Goal: Task Accomplishment & Management: Complete application form

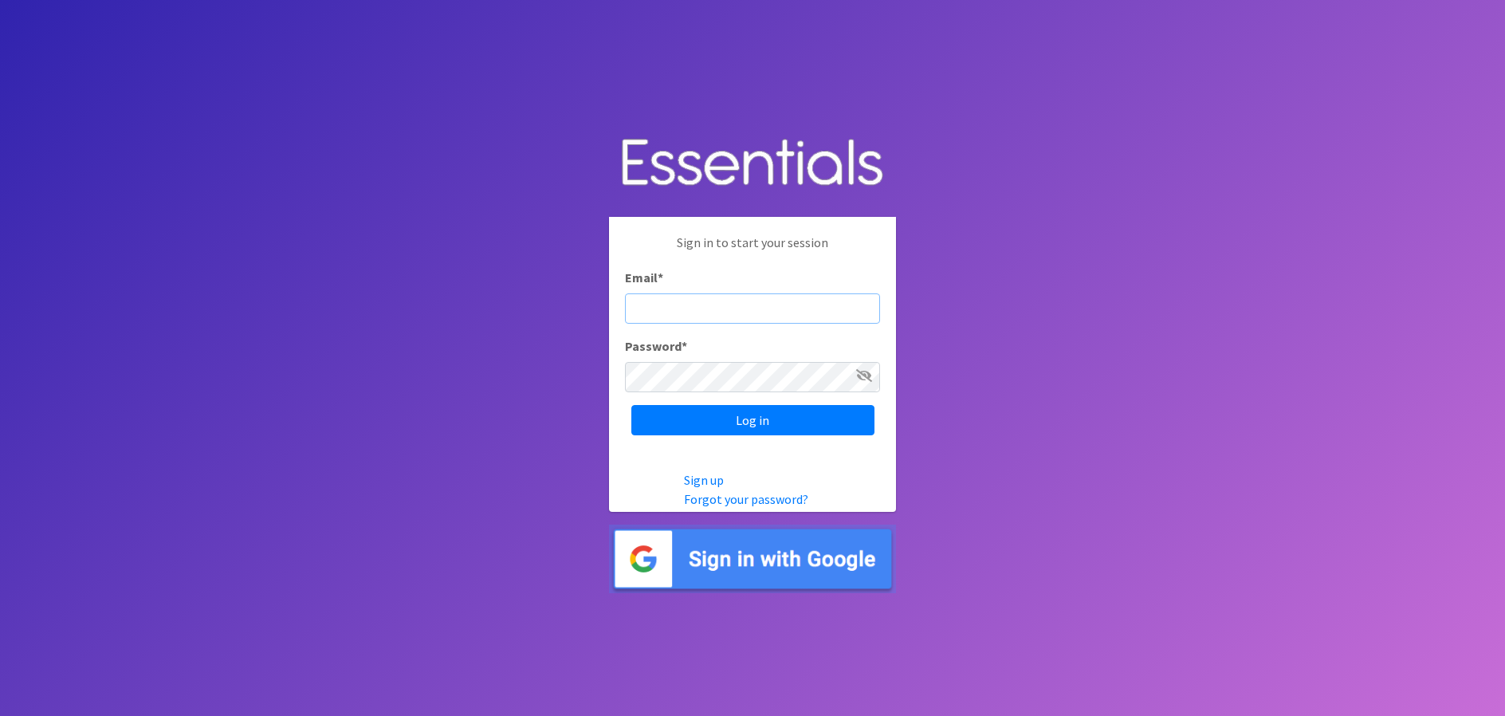
click at [686, 310] on input "Email *" at bounding box center [752, 308] width 255 height 30
type input "[EMAIL_ADDRESS][PERSON_NAME][DOMAIN_NAME]"
click at [631, 405] on input "Log in" at bounding box center [752, 420] width 243 height 30
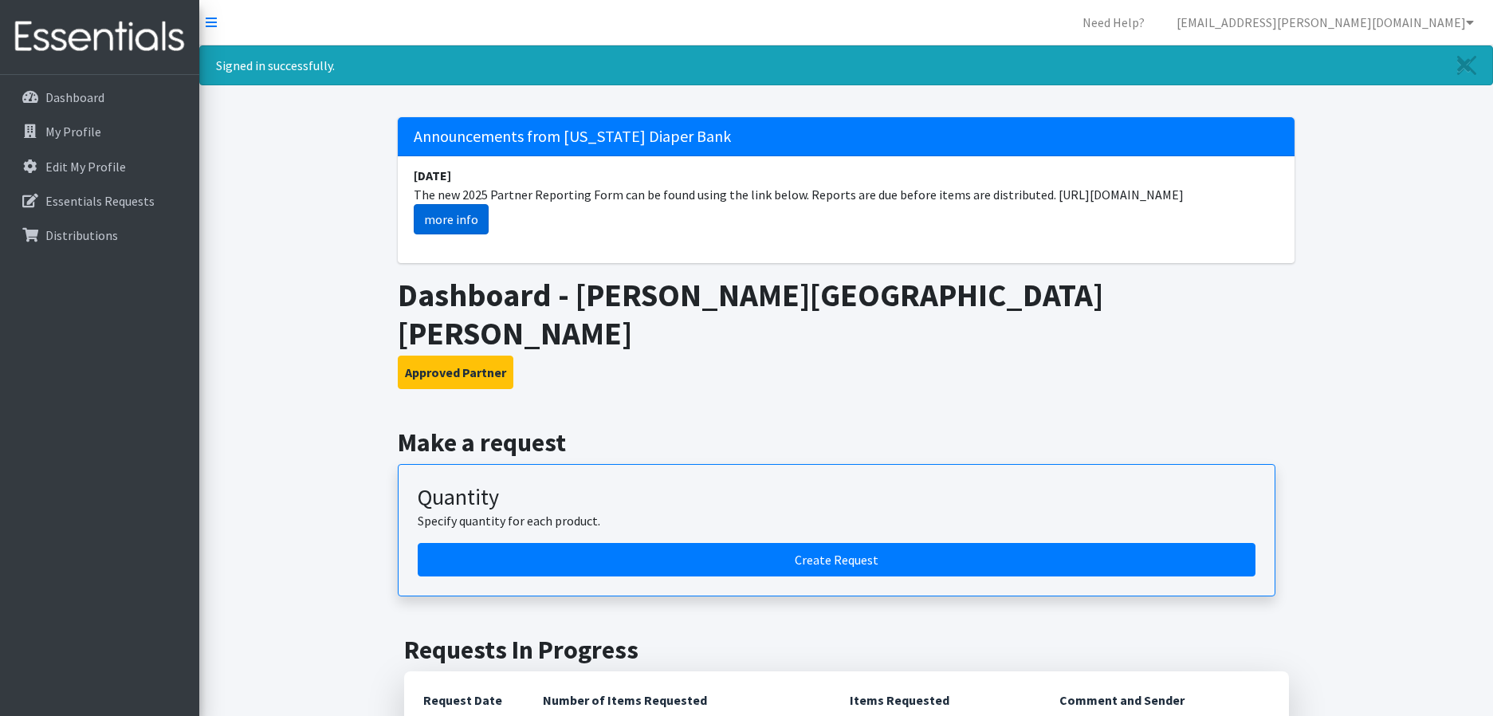
click at [452, 218] on link "more info" at bounding box center [451, 219] width 75 height 30
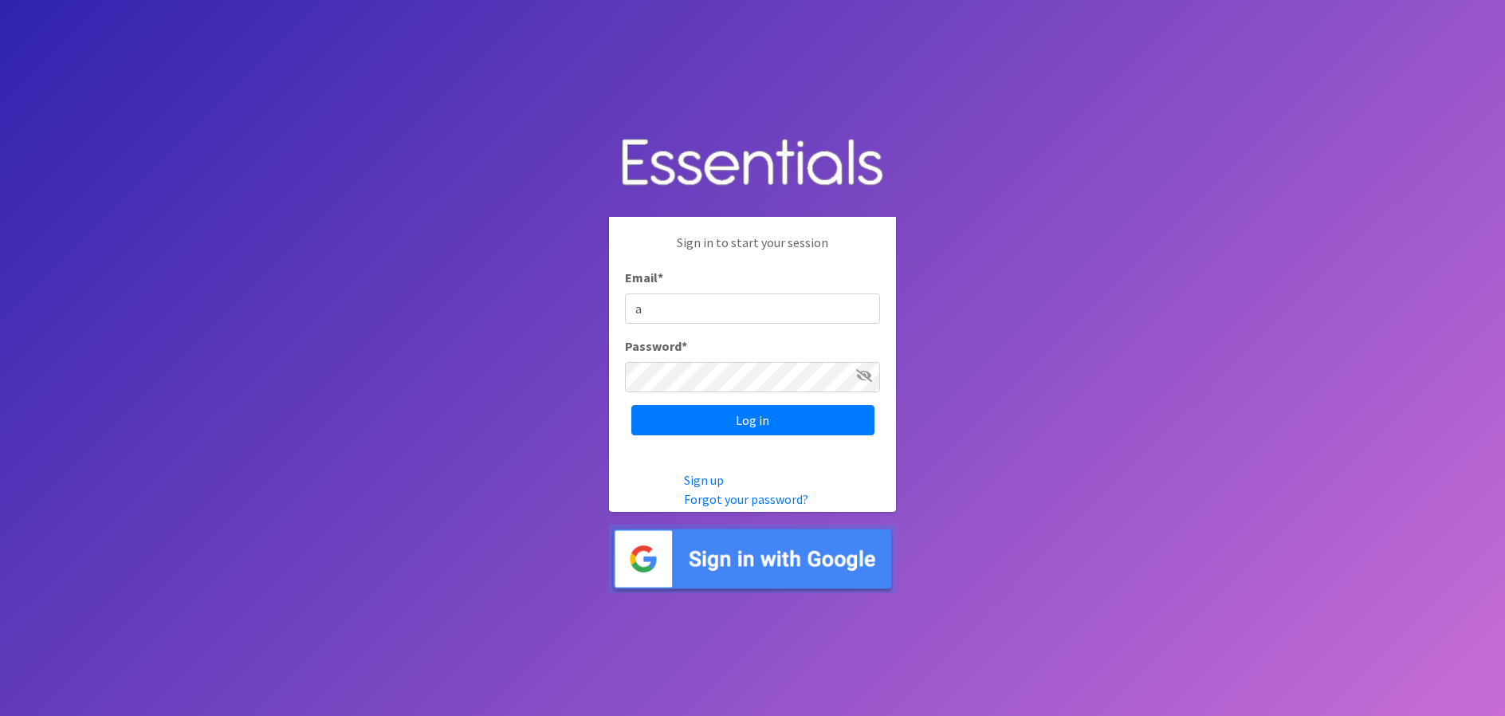
type input "[EMAIL_ADDRESS][PERSON_NAME][DOMAIN_NAME]"
click at [631, 405] on input "Log in" at bounding box center [752, 420] width 243 height 30
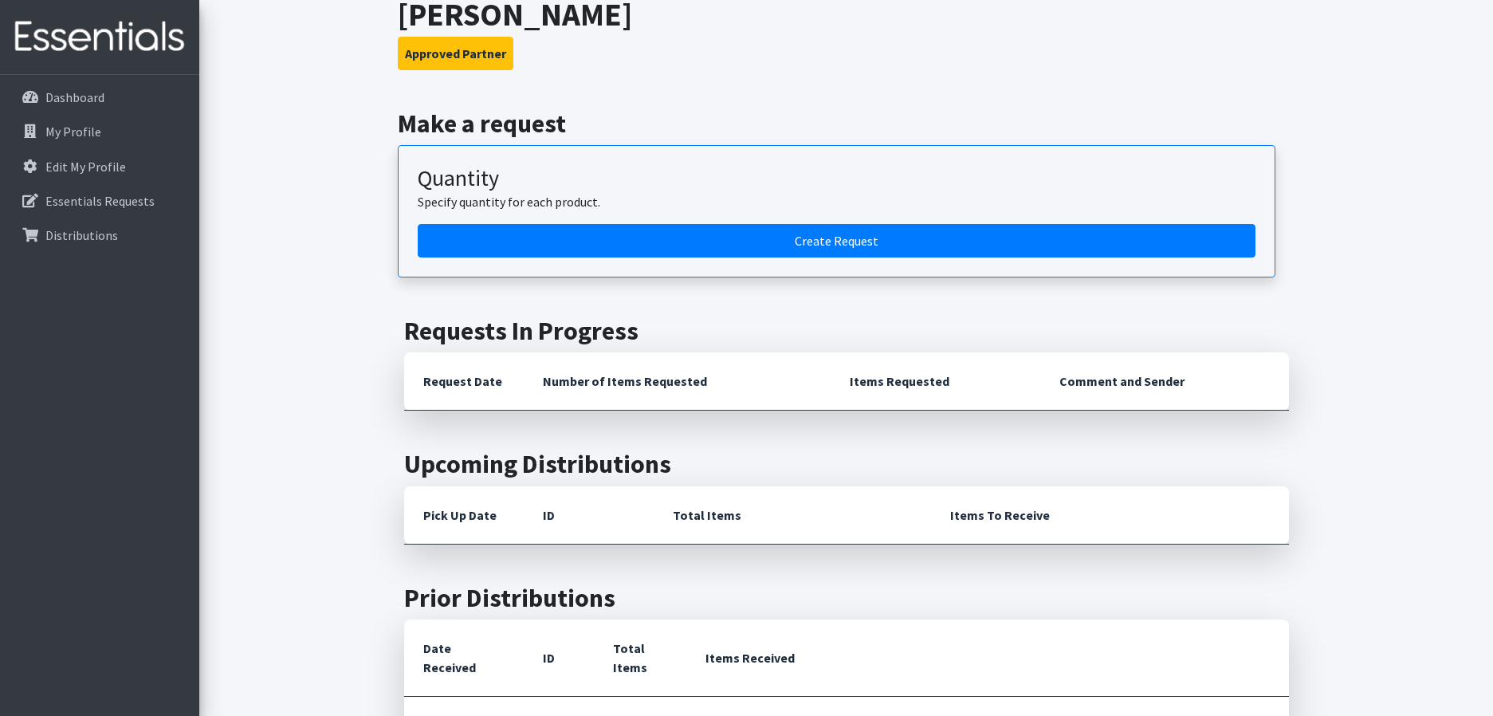
scroll to position [159, 0]
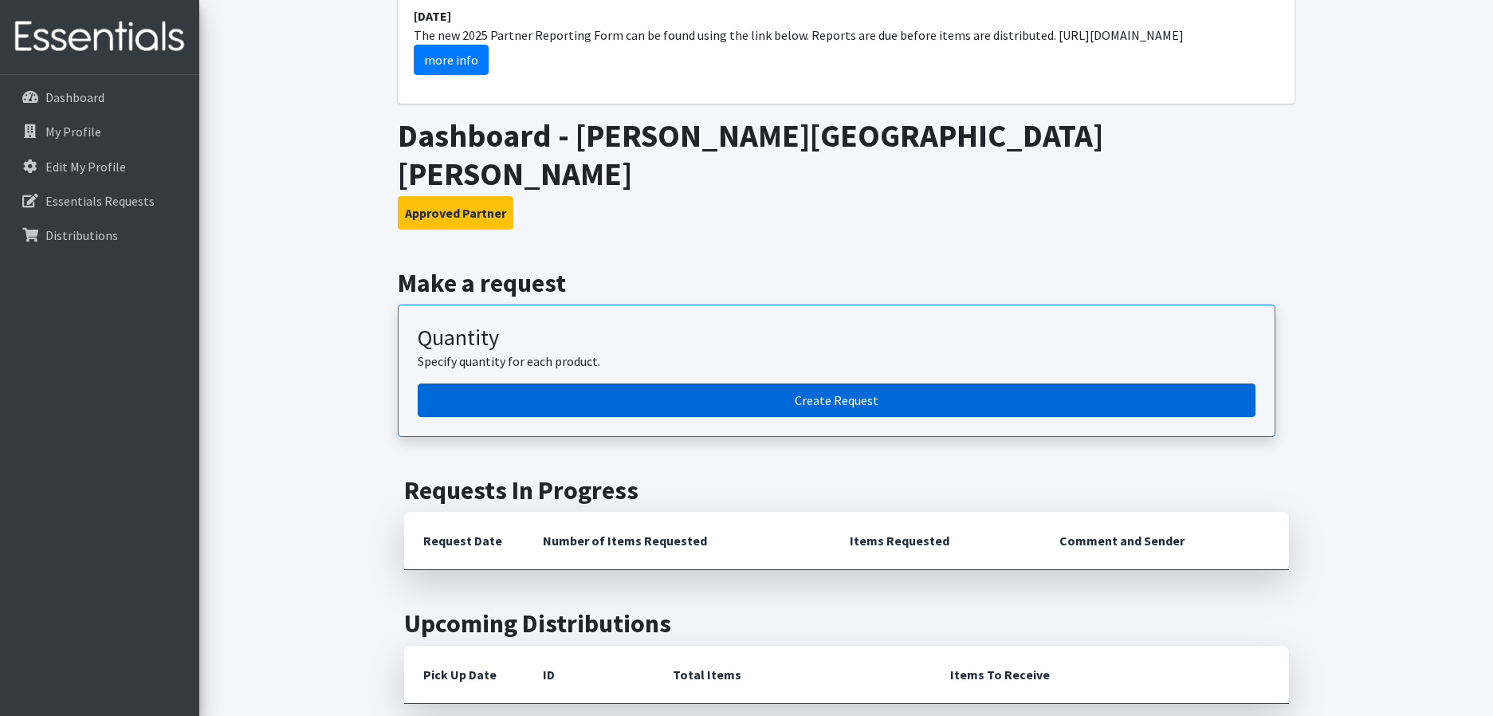
click at [837, 383] on link "Create Request" at bounding box center [837, 399] width 838 height 33
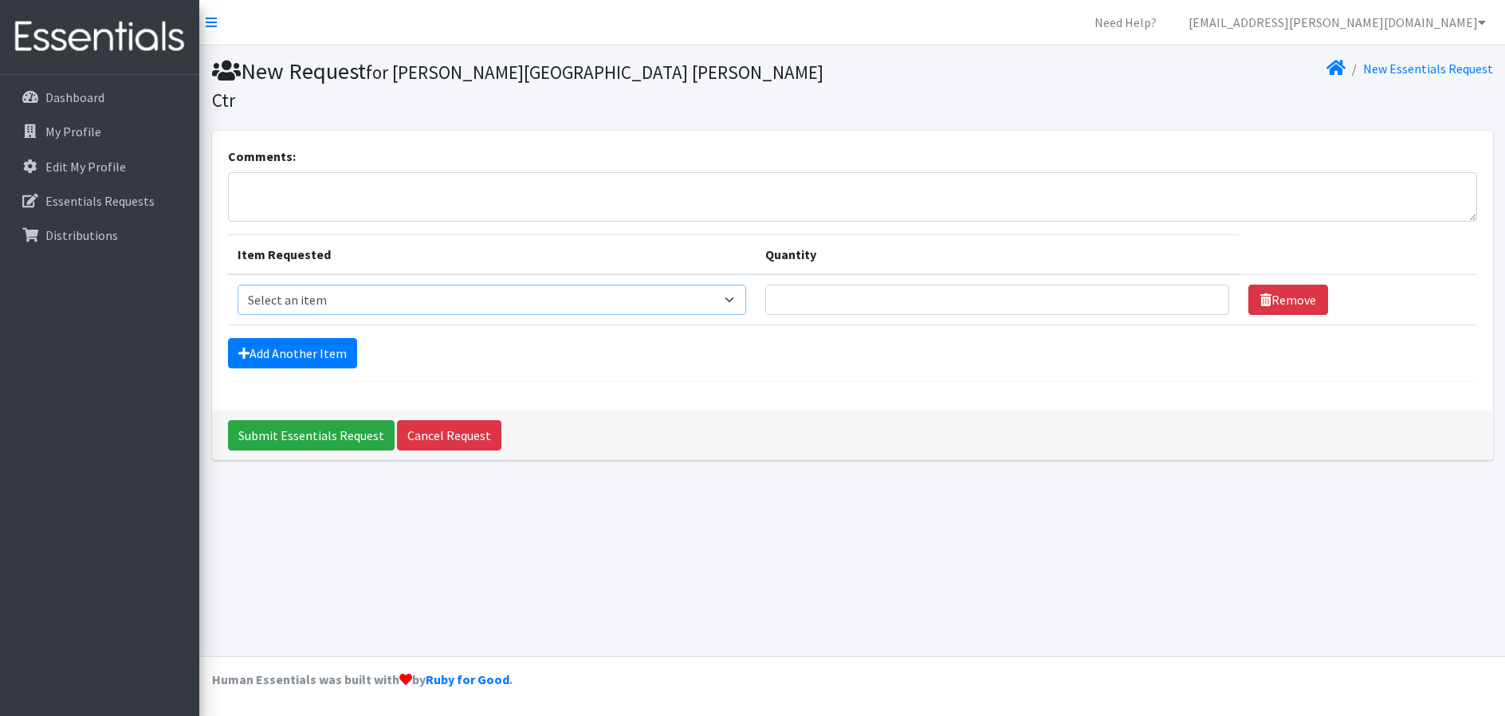
click at [461, 285] on select "Select an item Cloth Inserts (For Cloth Diapers) Kids (Newborn) Kids (Preemie) …" at bounding box center [492, 300] width 509 height 30
select select "5484"
click at [238, 285] on select "Select an item Cloth Inserts (For Cloth Diapers) Kids (Newborn) Kids (Preemie) …" at bounding box center [492, 300] width 509 height 30
click at [798, 285] on input "Quantity" at bounding box center [996, 300] width 463 height 30
type input "200"
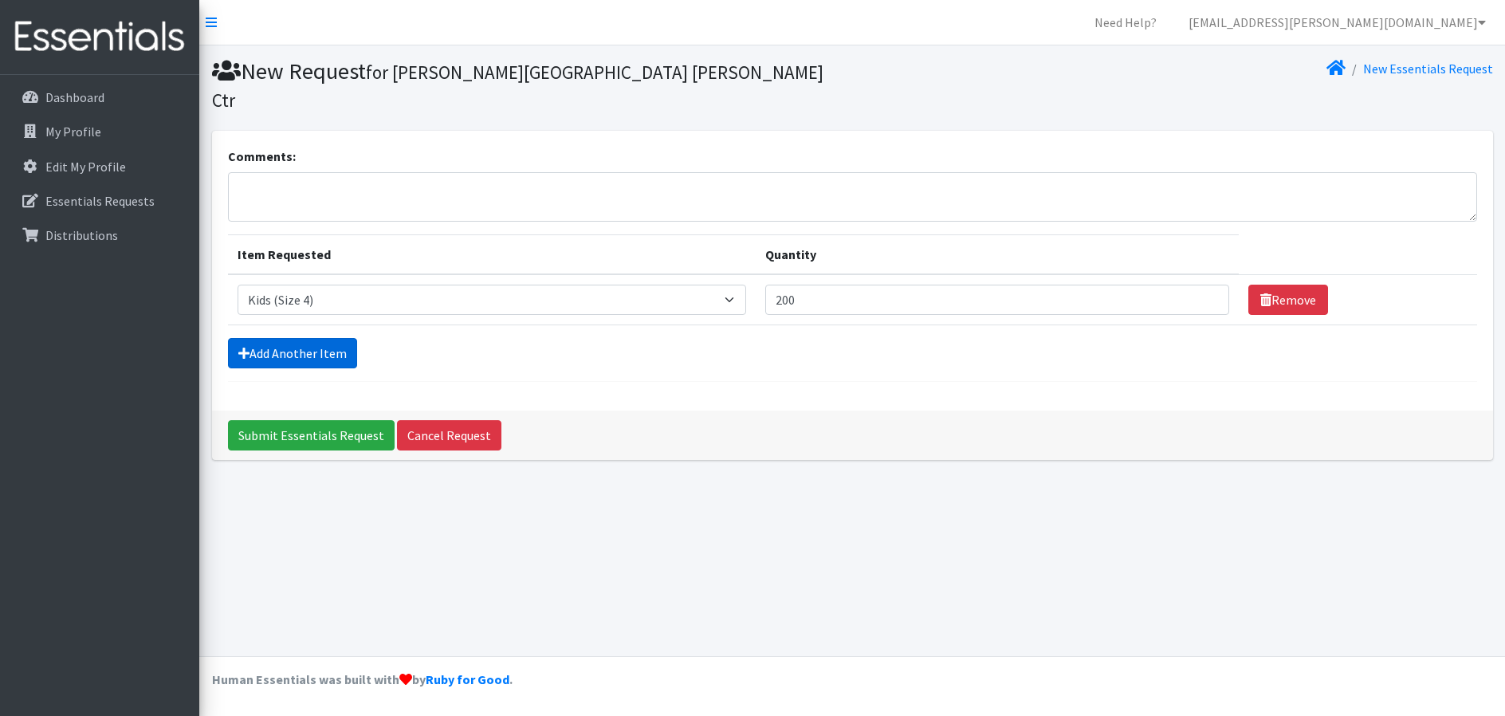
click at [336, 338] on link "Add Another Item" at bounding box center [292, 353] width 129 height 30
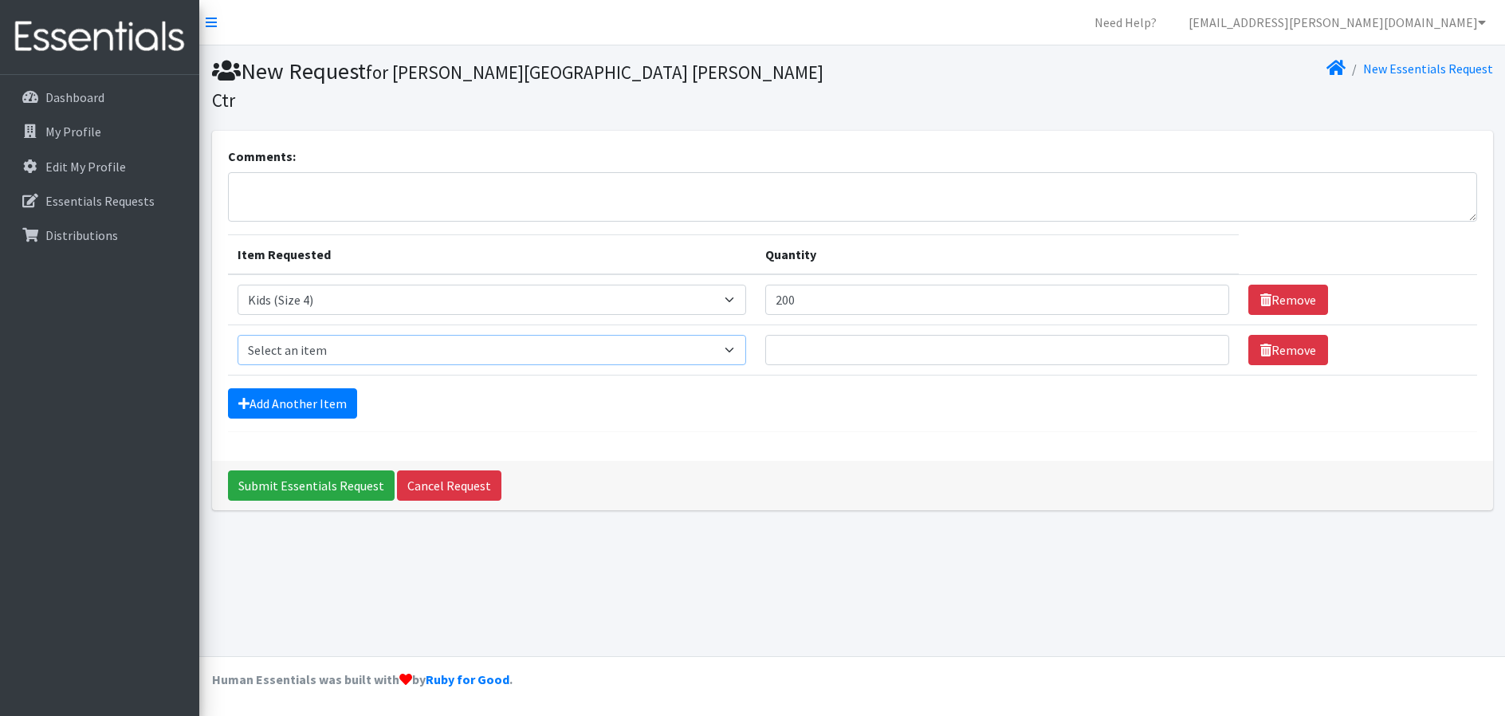
click at [477, 335] on select "Select an item Cloth Inserts (For Cloth Diapers) Kids (Newborn) Kids (Preemie) …" at bounding box center [492, 350] width 509 height 30
select select "5485"
click at [238, 335] on select "Select an item Cloth Inserts (For Cloth Diapers) Kids (Newborn) Kids (Preemie) …" at bounding box center [492, 350] width 509 height 30
click at [812, 335] on input "Quantity" at bounding box center [996, 350] width 463 height 30
type input "200"
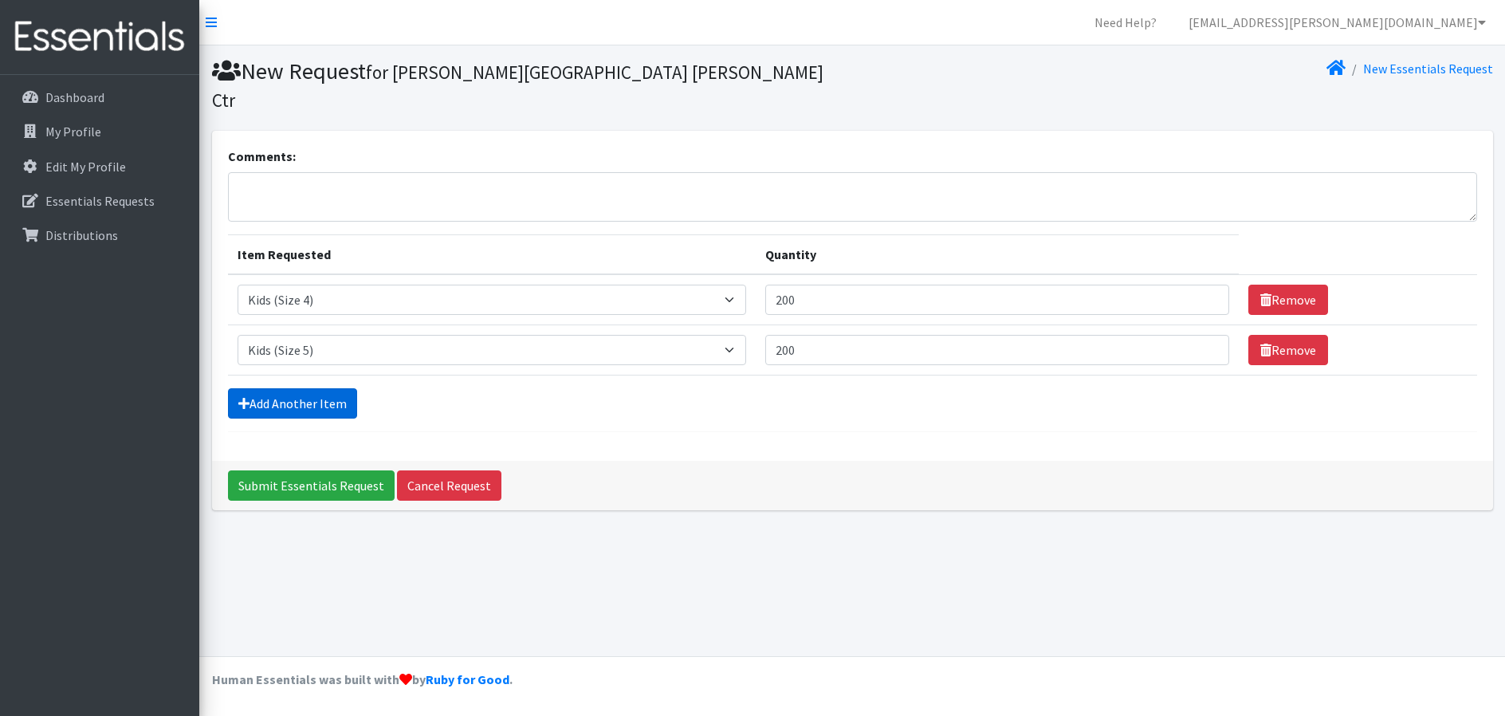
click at [289, 388] on link "Add Another Item" at bounding box center [292, 403] width 129 height 30
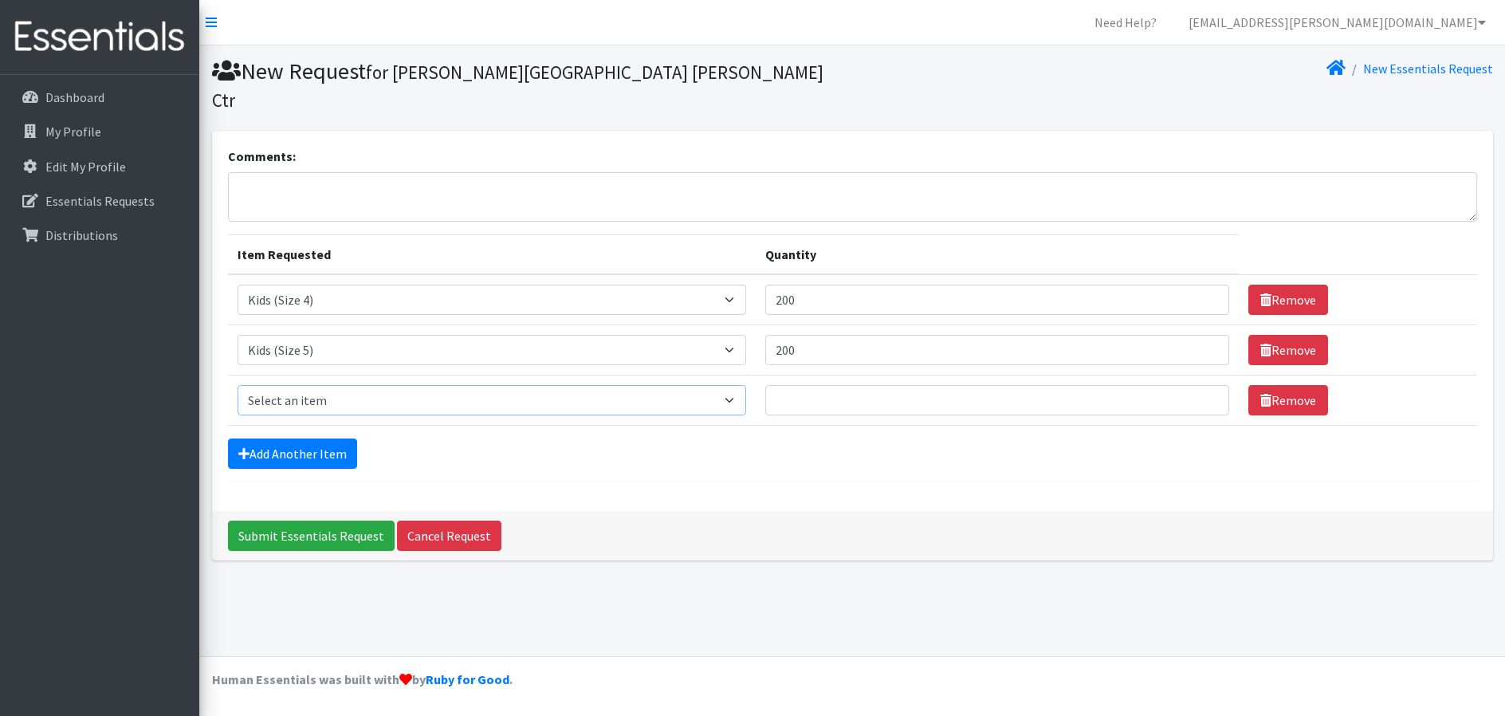
click at [443, 387] on select "Select an item Cloth Inserts (For Cloth Diapers) Kids (Newborn) Kids (Preemie) …" at bounding box center [492, 400] width 509 height 30
select select "5486"
click at [238, 385] on select "Select an item Cloth Inserts (For Cloth Diapers) Kids (Newborn) Kids (Preemie) …" at bounding box center [492, 400] width 509 height 30
click at [816, 385] on input "Quantity" at bounding box center [996, 400] width 463 height 30
type input "200"
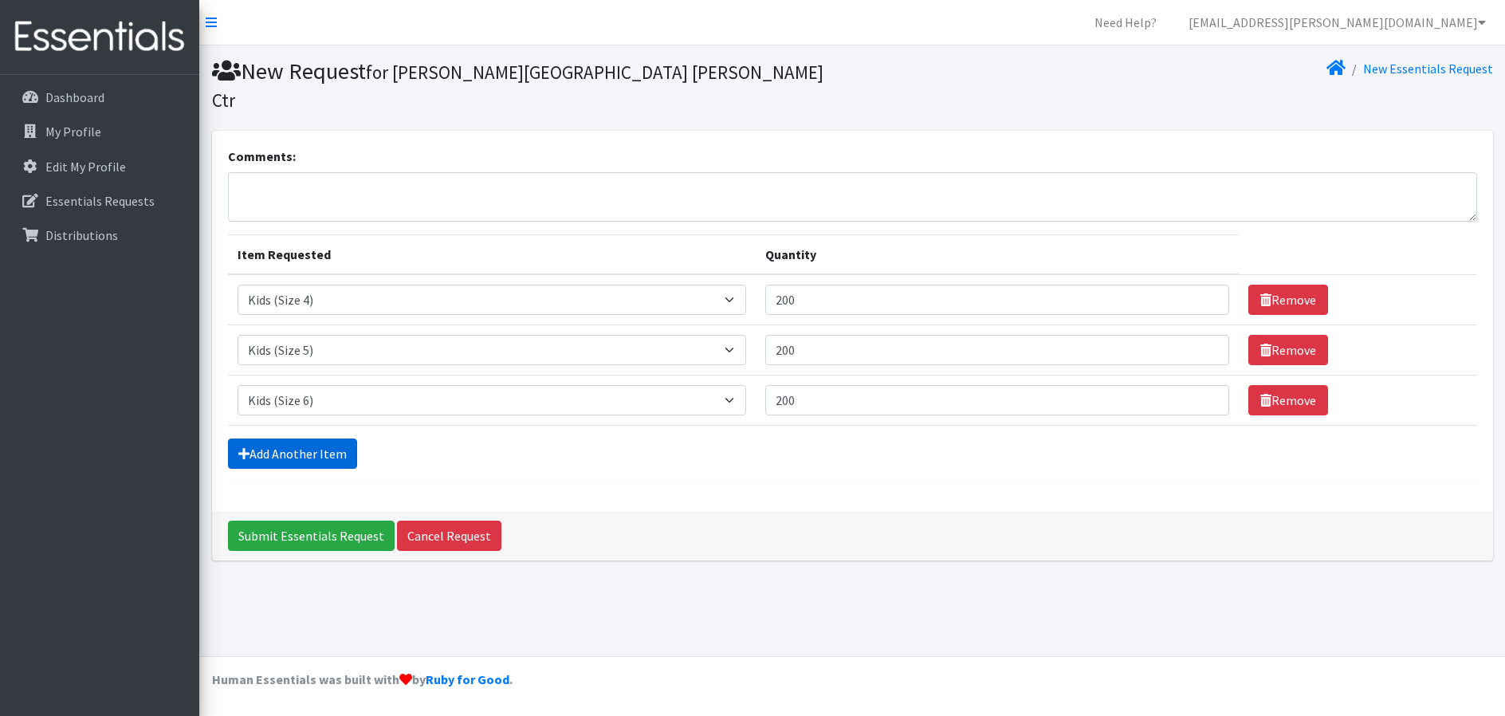
click at [296, 438] on link "Add Another Item" at bounding box center [292, 453] width 129 height 30
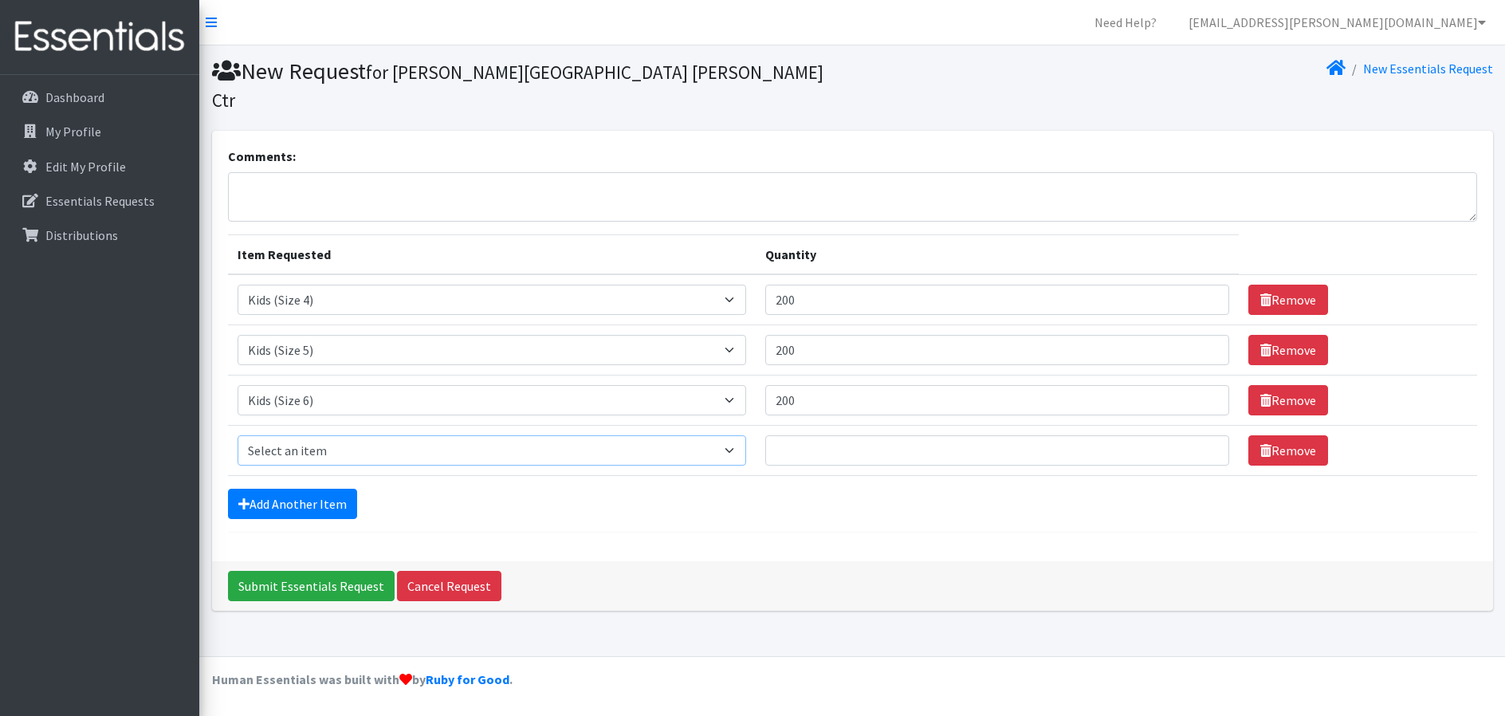
click at [320, 435] on select "Select an item Cloth Inserts (For Cloth Diapers) Kids (Newborn) Kids (Preemie) …" at bounding box center [492, 450] width 509 height 30
select select "5489"
click at [238, 435] on select "Select an item Cloth Inserts (For Cloth Diapers) Kids (Newborn) Kids (Preemie) …" at bounding box center [492, 450] width 509 height 30
click at [840, 435] on input "Quantity" at bounding box center [996, 450] width 463 height 30
type input "150"
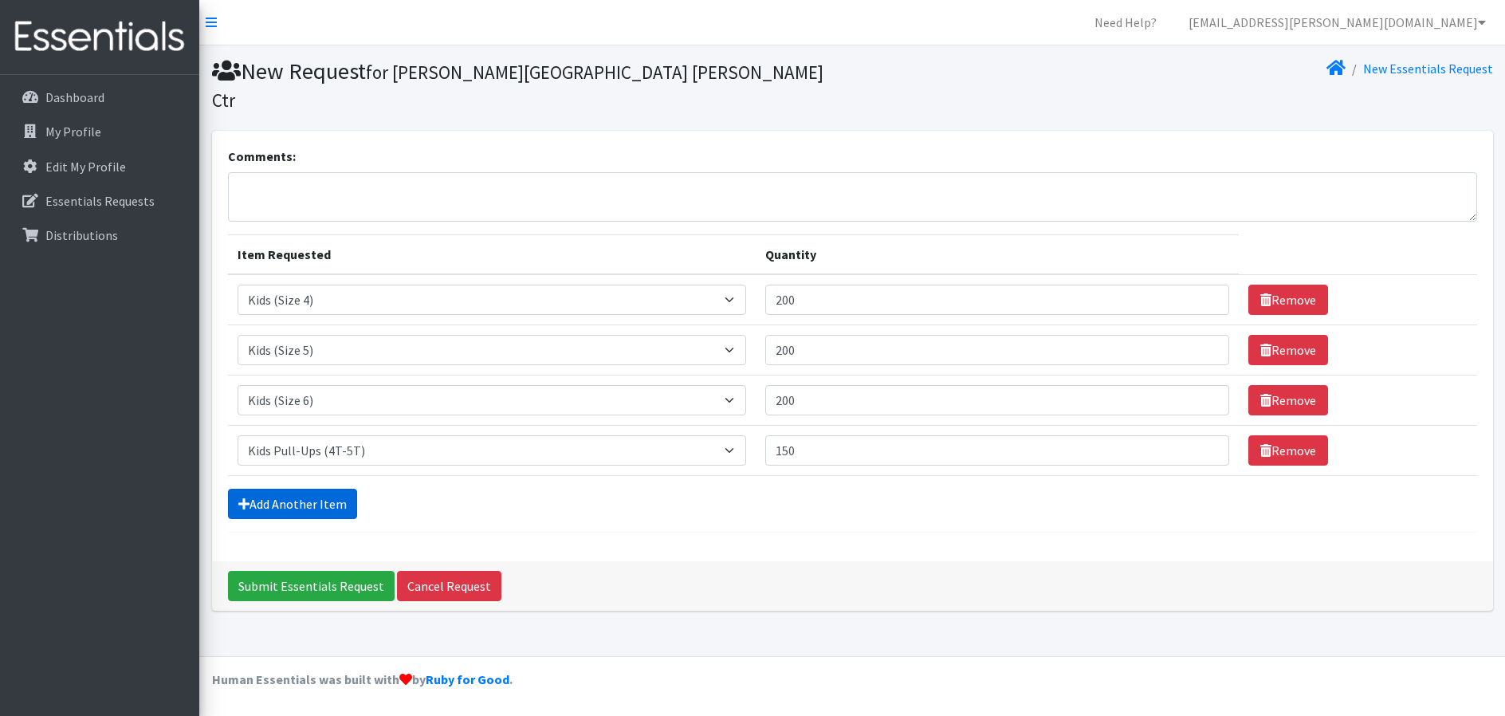
click at [253, 489] on link "Add Another Item" at bounding box center [292, 504] width 129 height 30
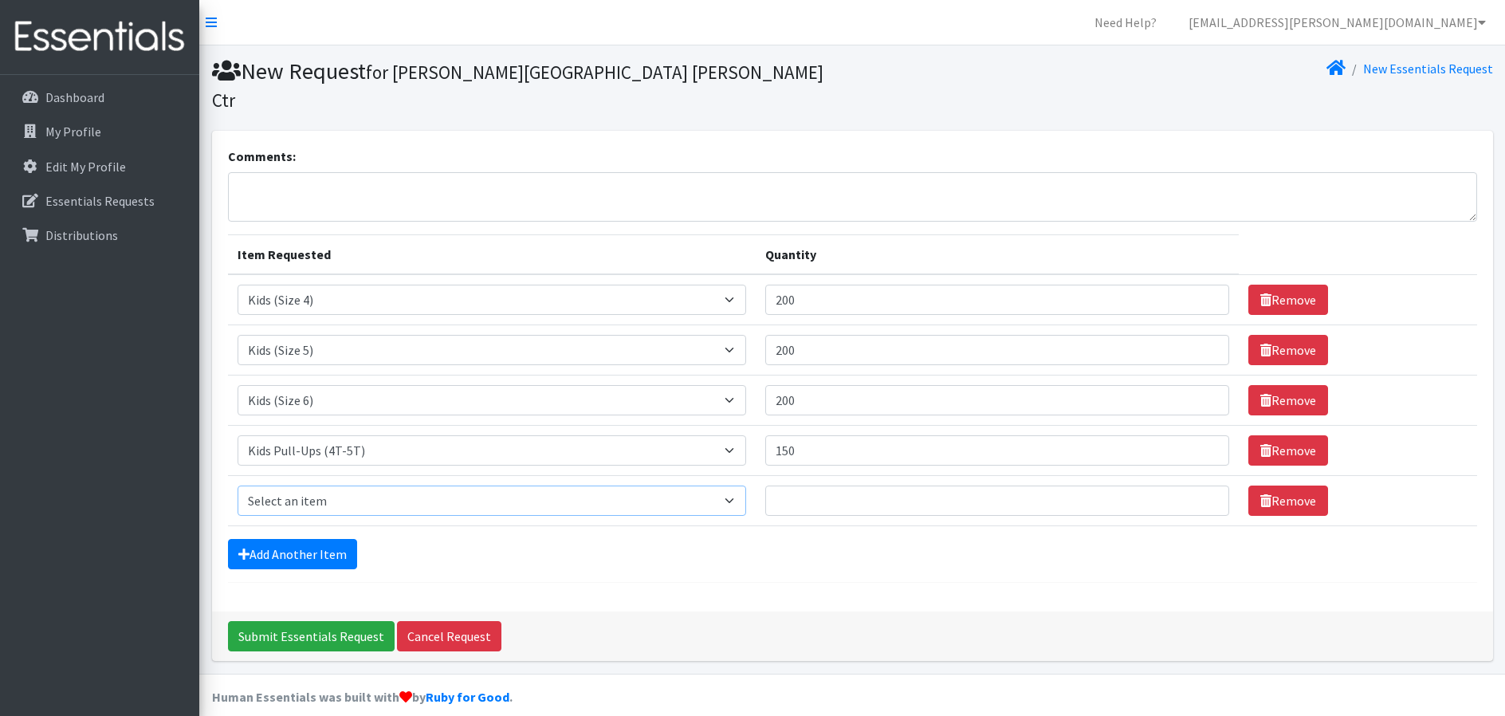
click at [255, 485] on select "Select an item Cloth Inserts (For Cloth Diapers) Kids (Newborn) Kids (Preemie) …" at bounding box center [492, 500] width 509 height 30
select select "5491"
click at [238, 485] on select "Select an item Cloth Inserts (For Cloth Diapers) Kids (Newborn) Kids (Preemie) …" at bounding box center [492, 500] width 509 height 30
click at [815, 485] on input "Quantity" at bounding box center [996, 500] width 463 height 30
type input "2500"
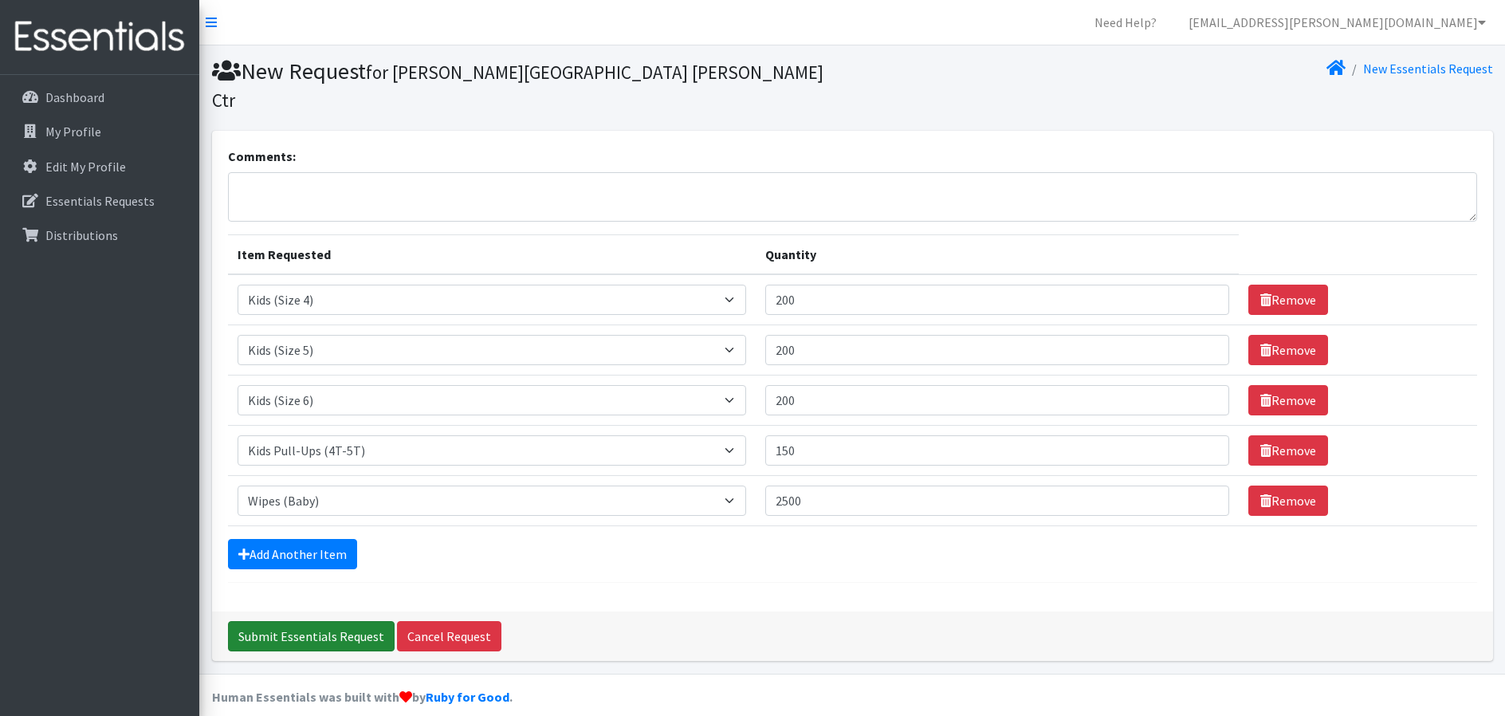
click at [313, 621] on input "Submit Essentials Request" at bounding box center [311, 636] width 167 height 30
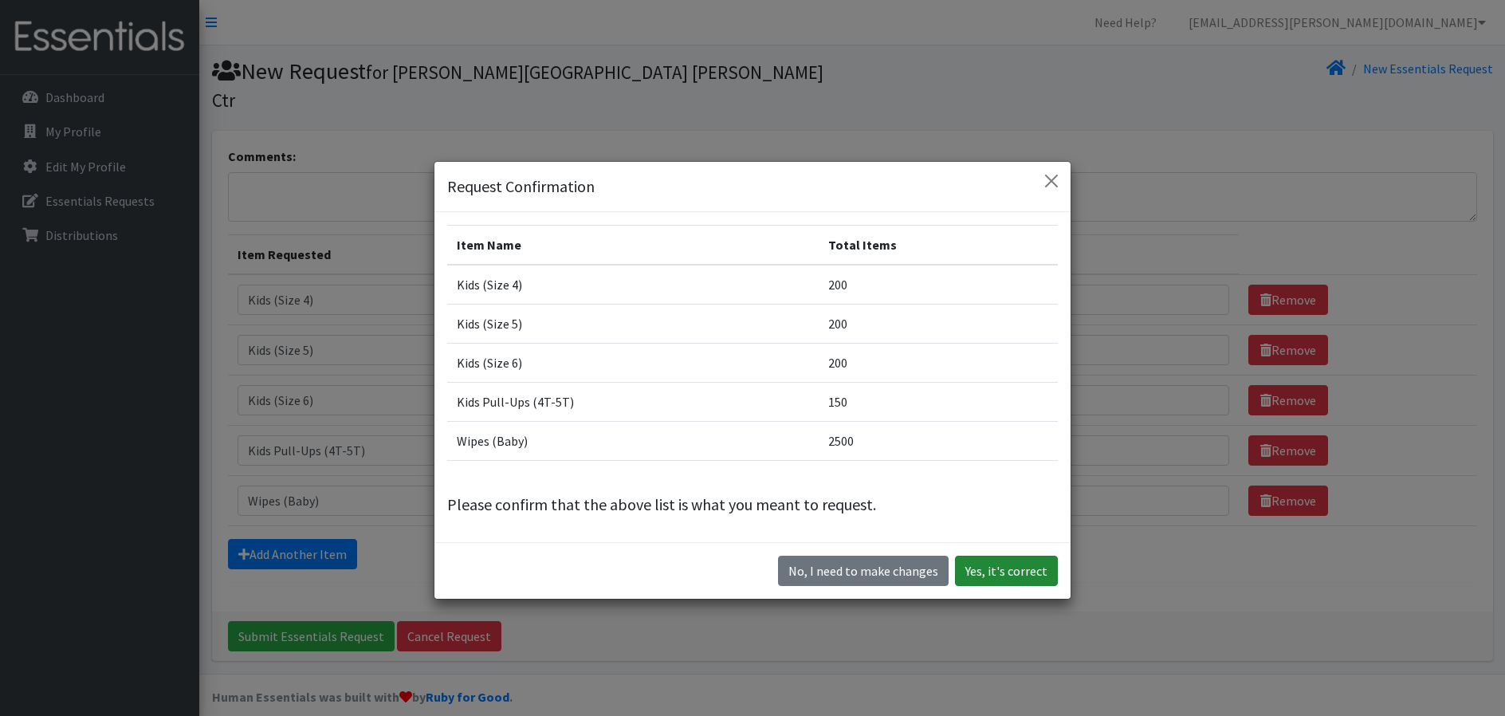
click at [1003, 577] on button "Yes, it's correct" at bounding box center [1006, 571] width 103 height 30
